Goal: Find contact information: Find contact information

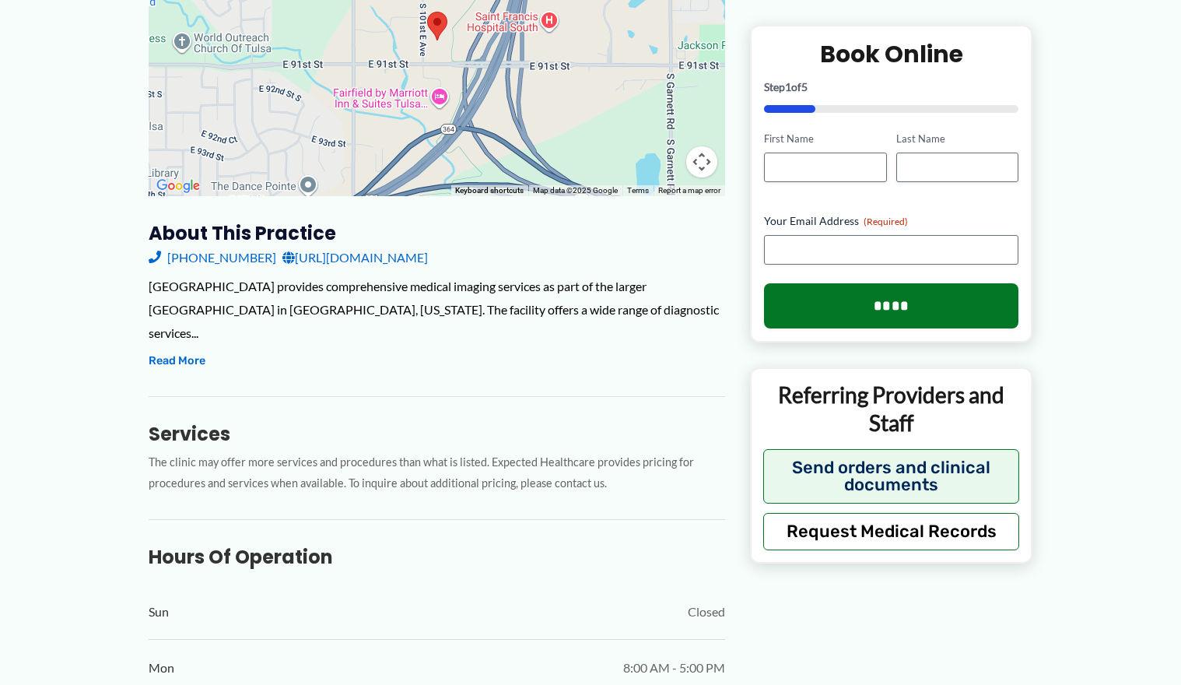
scroll to position [354, 0]
click at [428, 258] on link "[URL][DOMAIN_NAME]" at bounding box center [356, 258] width 146 height 23
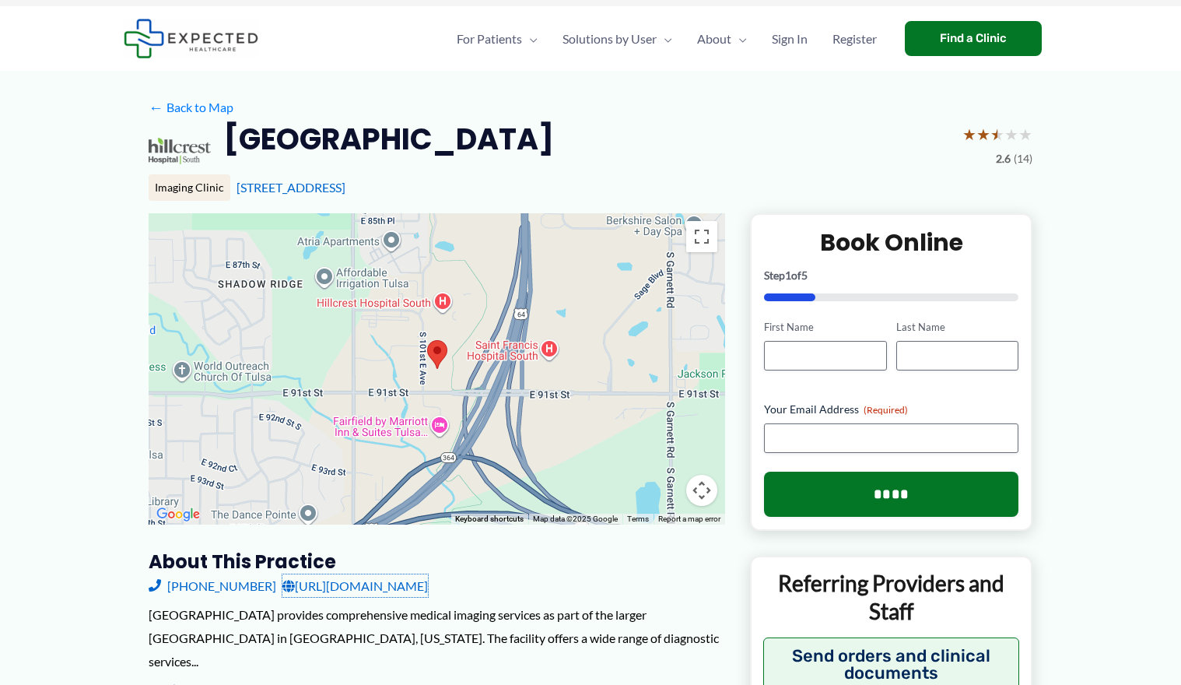
scroll to position [0, 0]
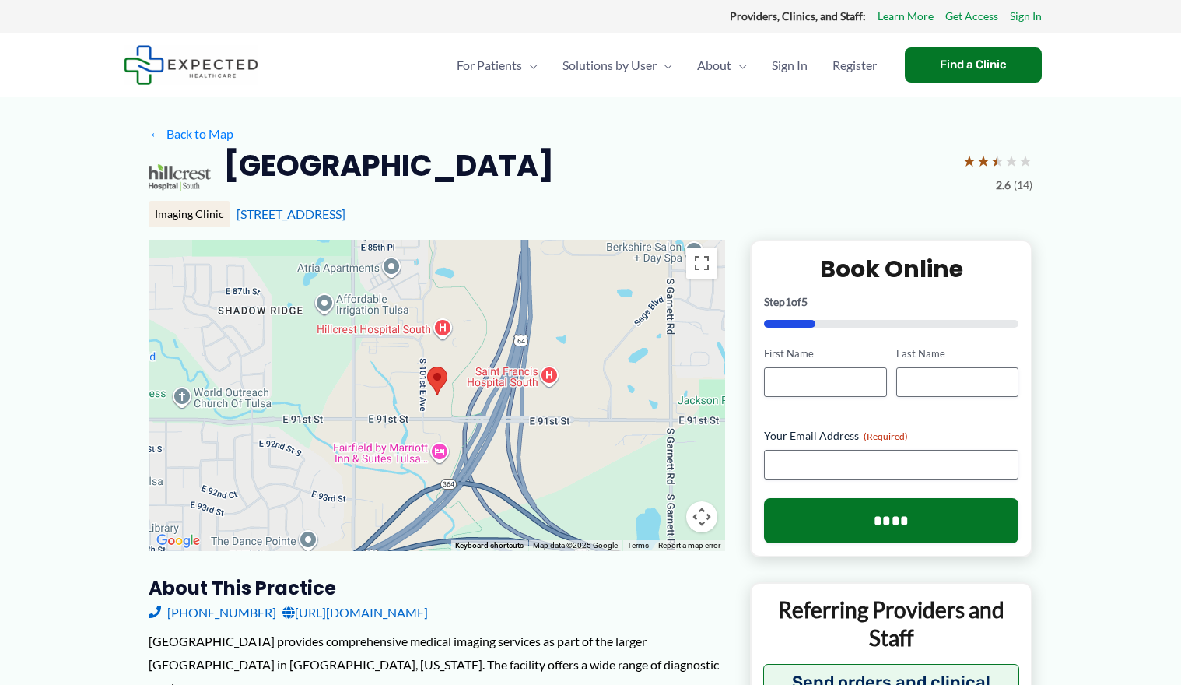
click at [427, 367] on area at bounding box center [427, 367] width 0 height 0
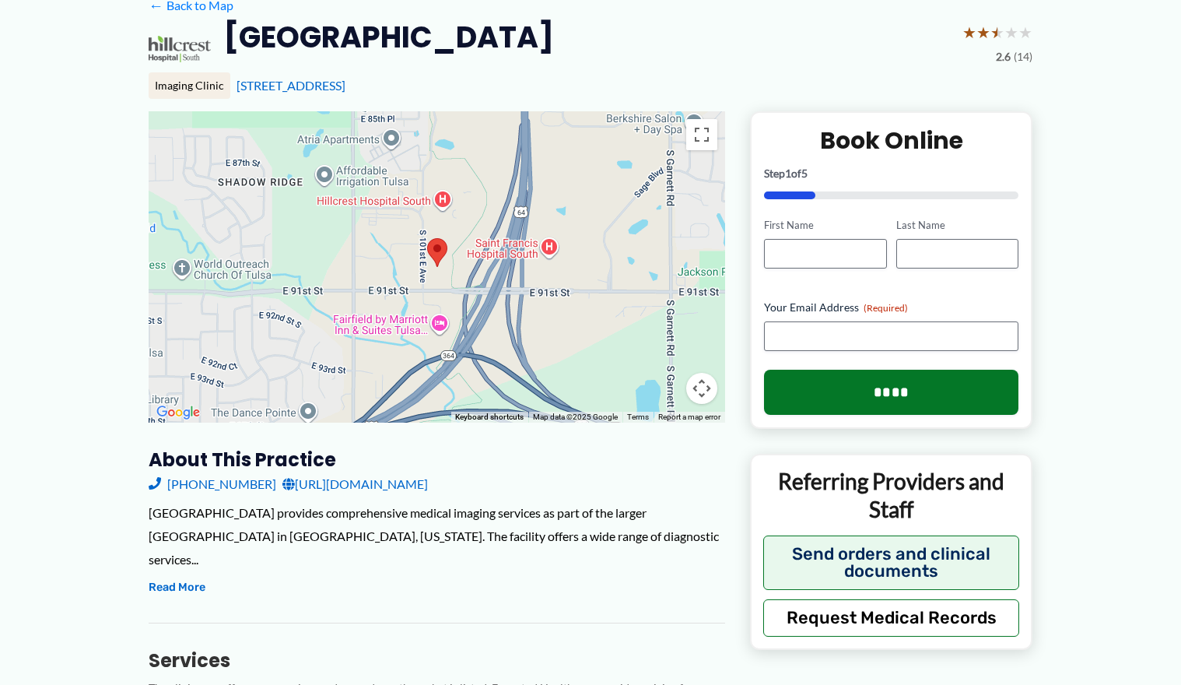
scroll to position [156, 0]
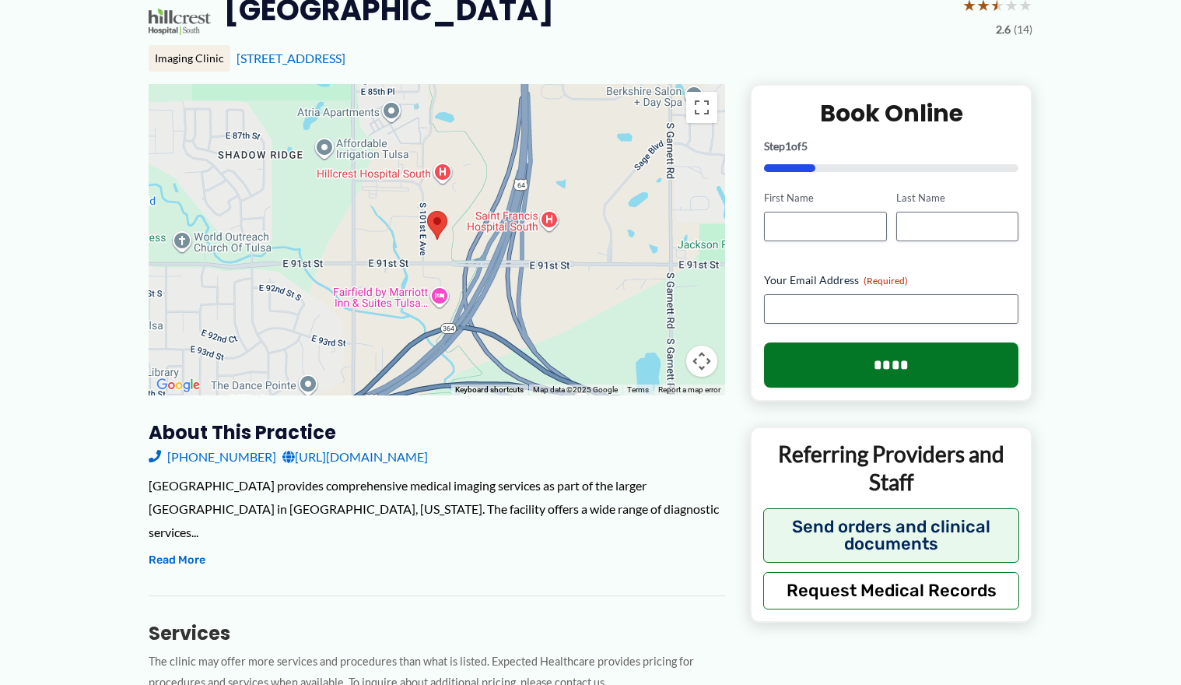
click at [204, 453] on link "[PHONE_NUMBER]" at bounding box center [213, 456] width 128 height 23
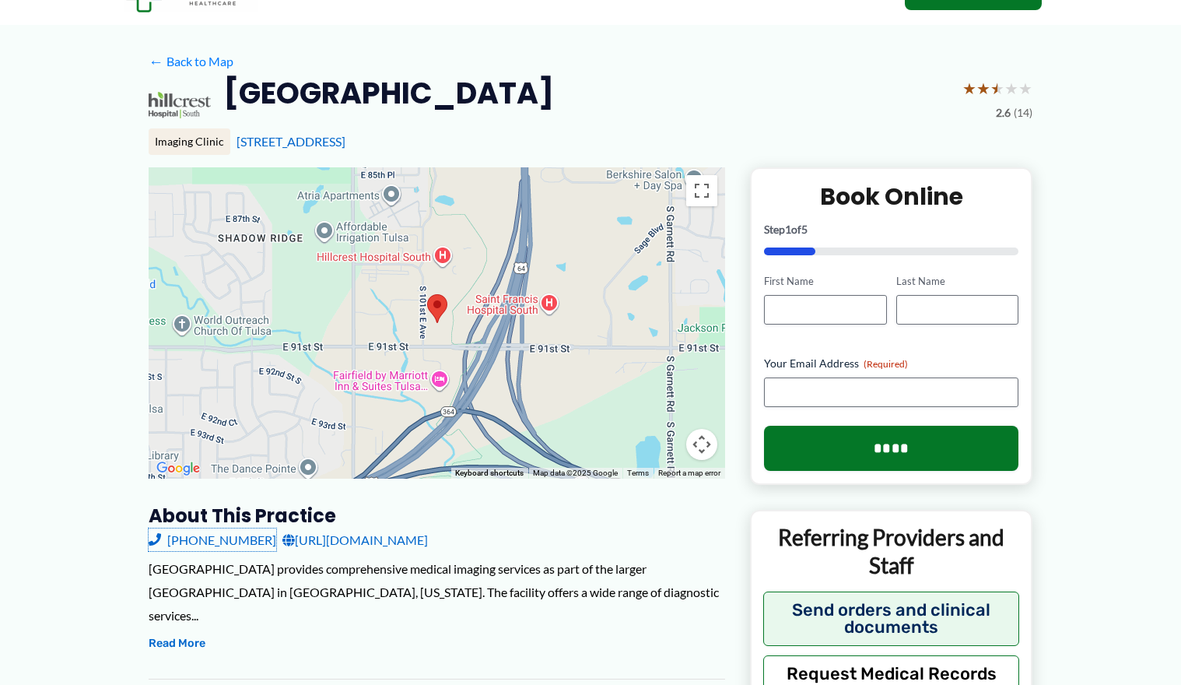
scroll to position [0, 0]
